Goal: Navigation & Orientation: Go to known website

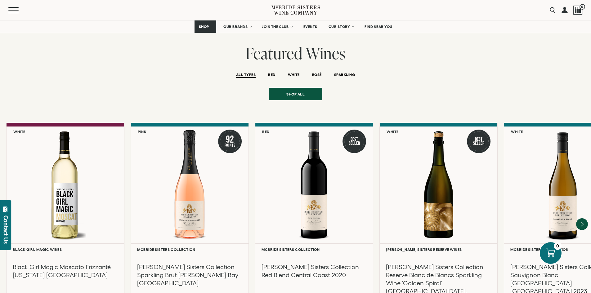
scroll to position [1333, 0]
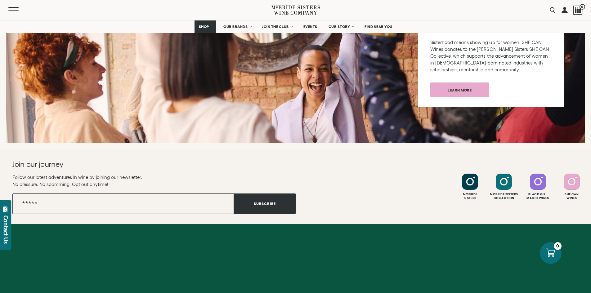
scroll to position [2273, 0]
